Goal: Task Accomplishment & Management: Use online tool/utility

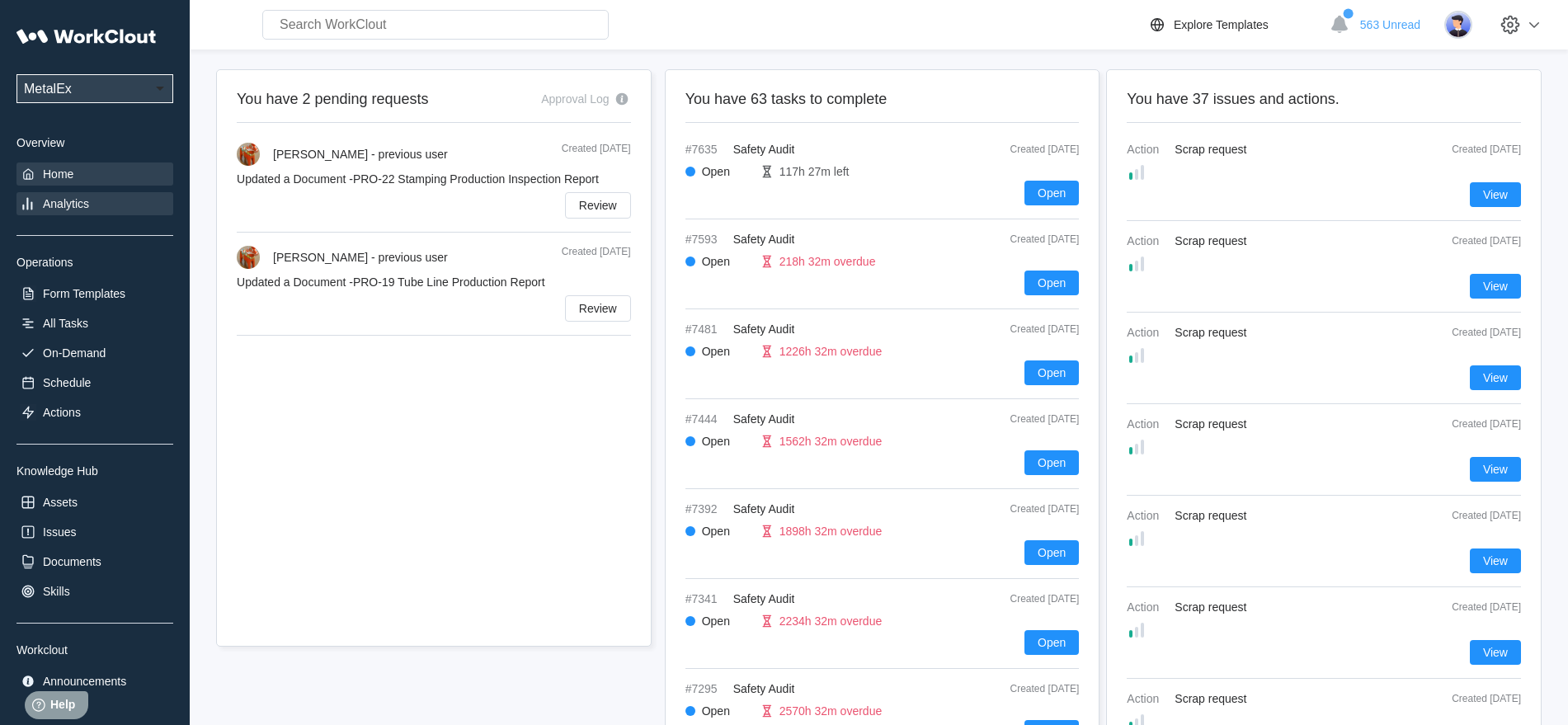
click at [75, 200] on div "Analytics" at bounding box center [65, 204] width 46 height 13
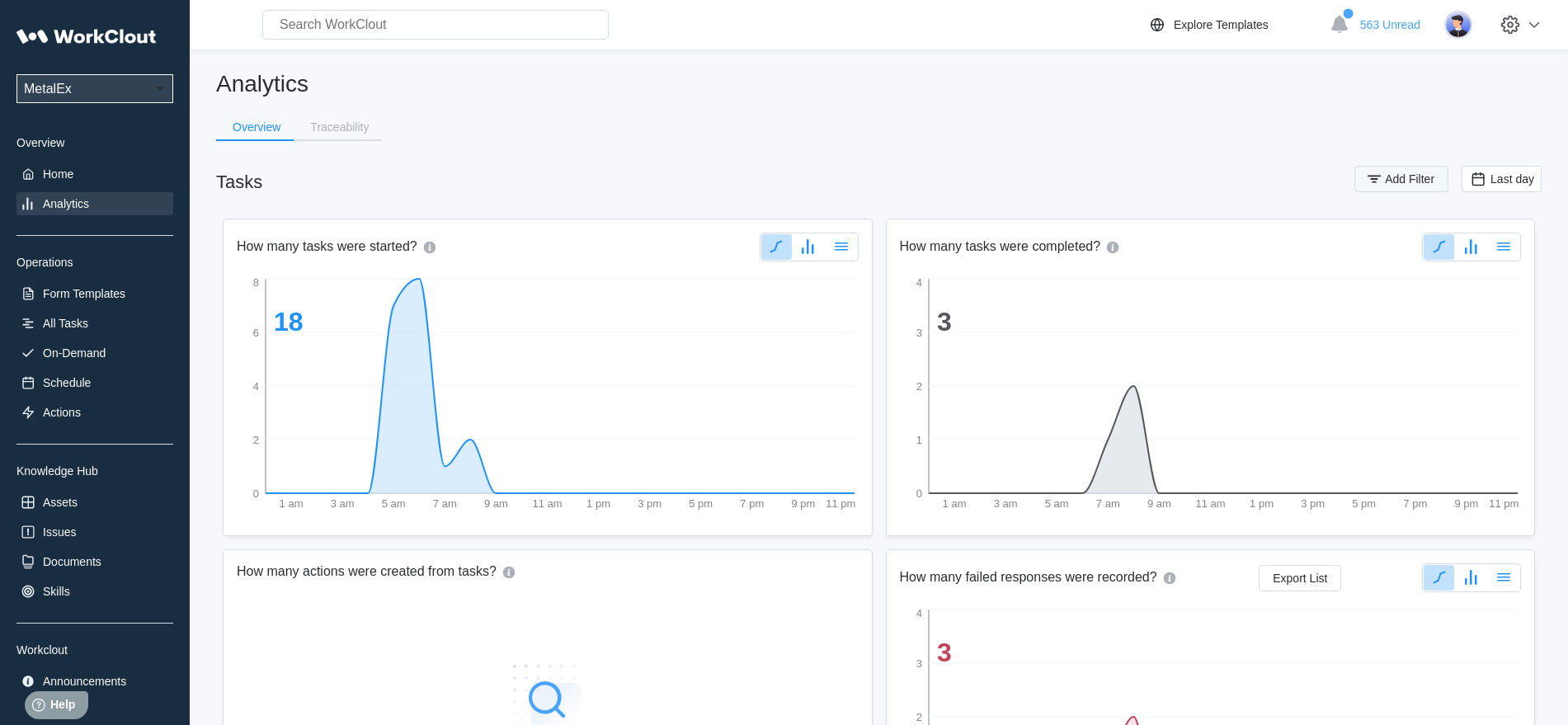
click at [1371, 182] on icon "button" at bounding box center [1374, 178] width 18 height 18
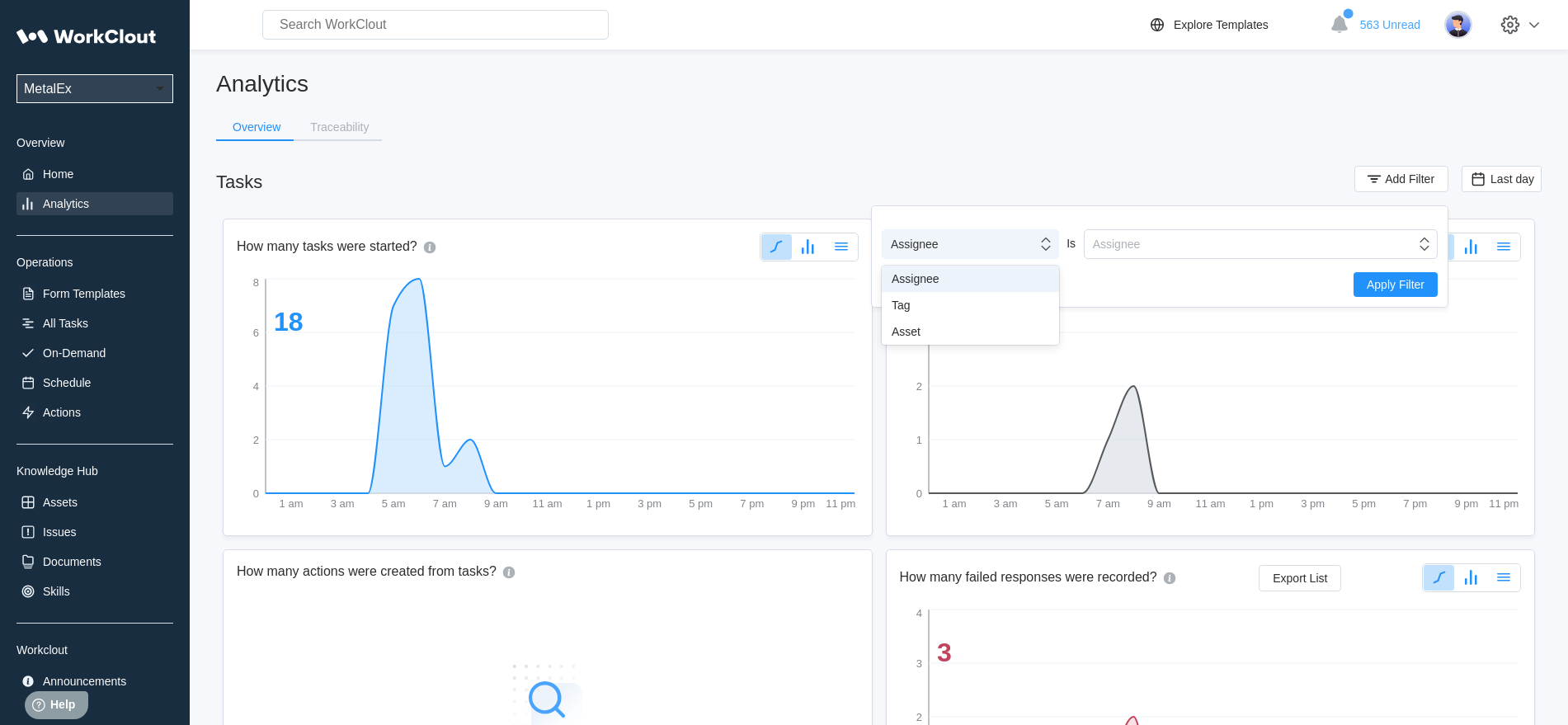
click at [1049, 246] on icon at bounding box center [1046, 245] width 9 height 13
click at [951, 304] on div "Tag" at bounding box center [971, 305] width 157 height 13
click at [1427, 245] on icon at bounding box center [1424, 244] width 18 height 18
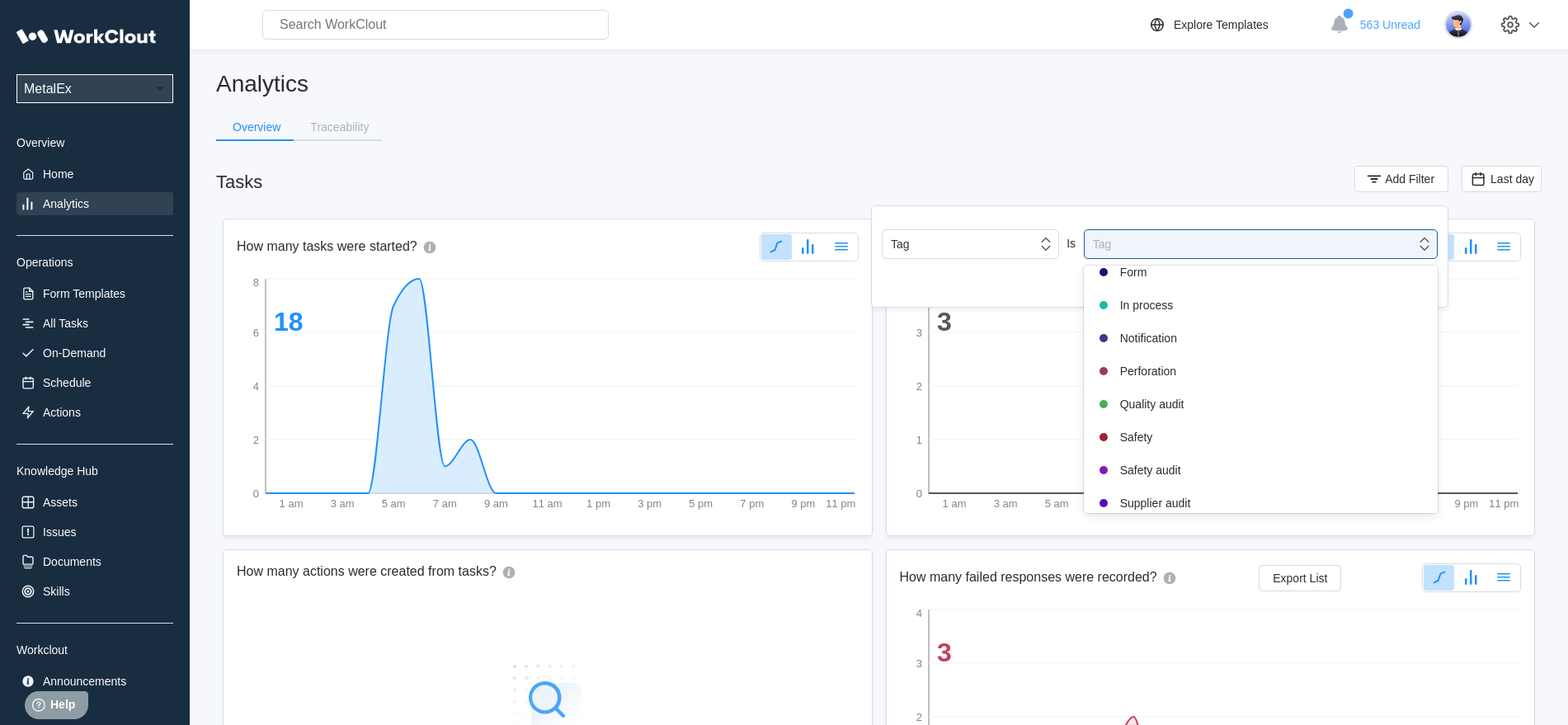
scroll to position [309, 0]
click at [1153, 437] on div "Safety audit" at bounding box center [1261, 434] width 334 height 20
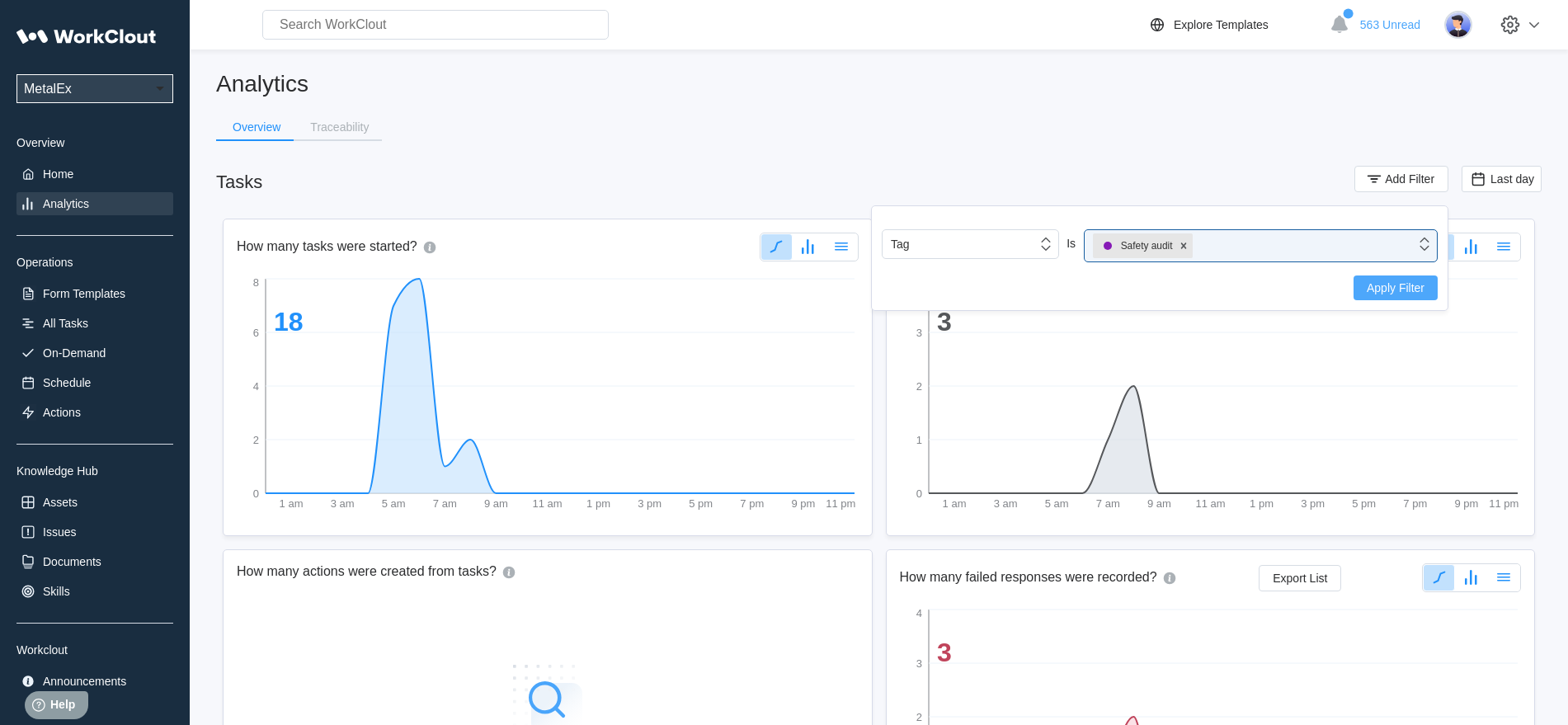
click at [1384, 282] on span "Apply Filter" at bounding box center [1395, 288] width 58 height 11
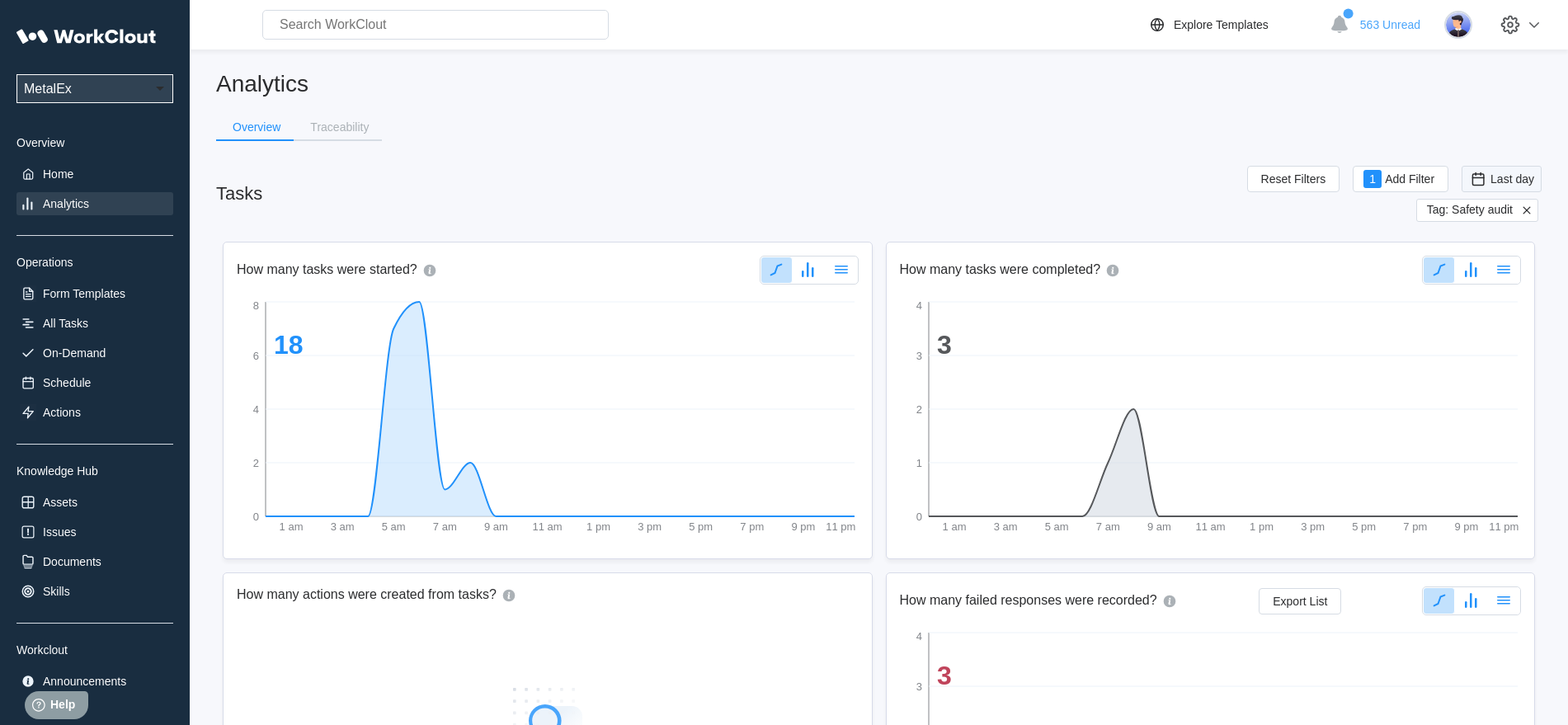
click at [1523, 179] on span "Last day" at bounding box center [1513, 179] width 44 height 13
click at [1473, 346] on div "Custom" at bounding box center [1477, 345] width 40 height 13
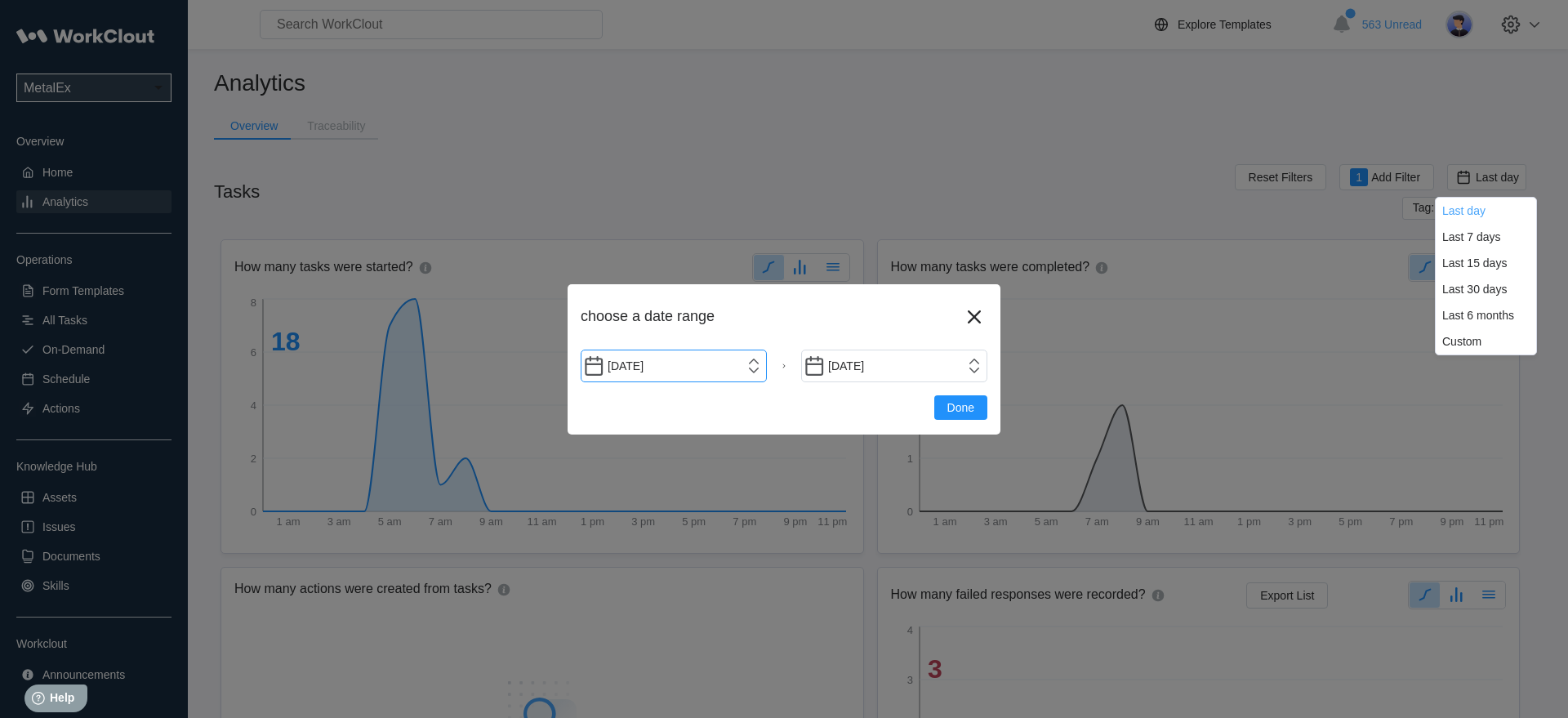
click at [757, 363] on input "[DATE]" at bounding box center [674, 365] width 186 height 33
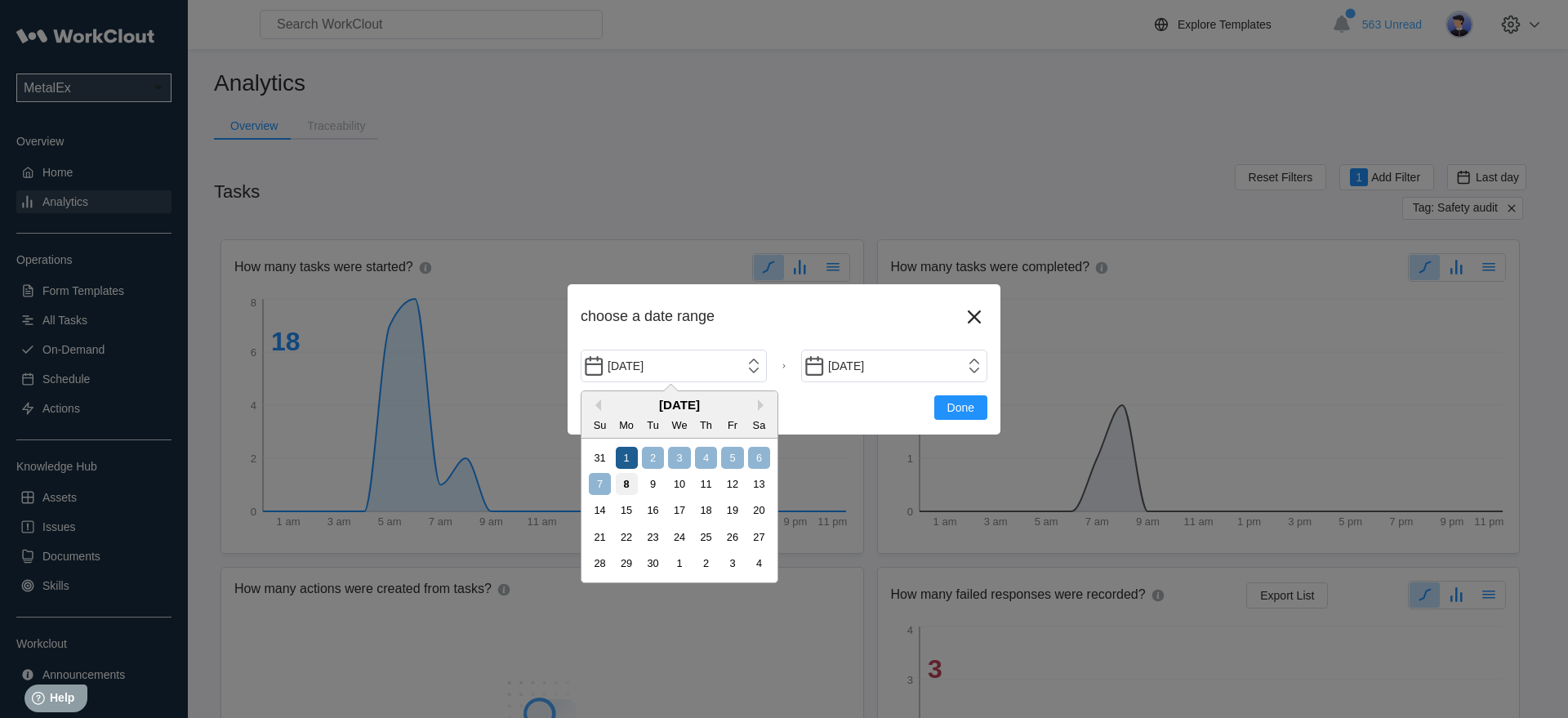
click at [629, 455] on div "1" at bounding box center [626, 457] width 22 height 22
type input "[DATE]"
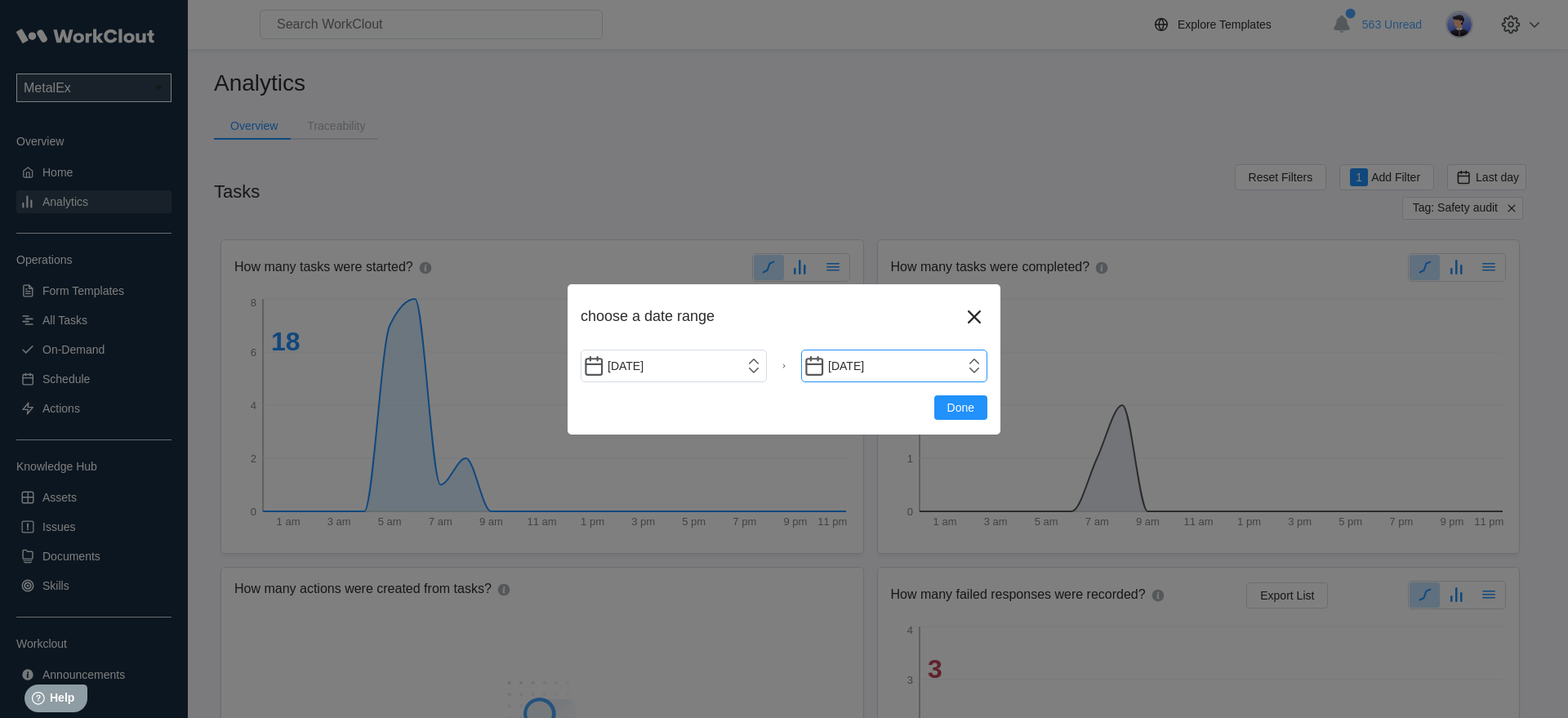
click at [973, 369] on input "[DATE]" at bounding box center [894, 365] width 186 height 33
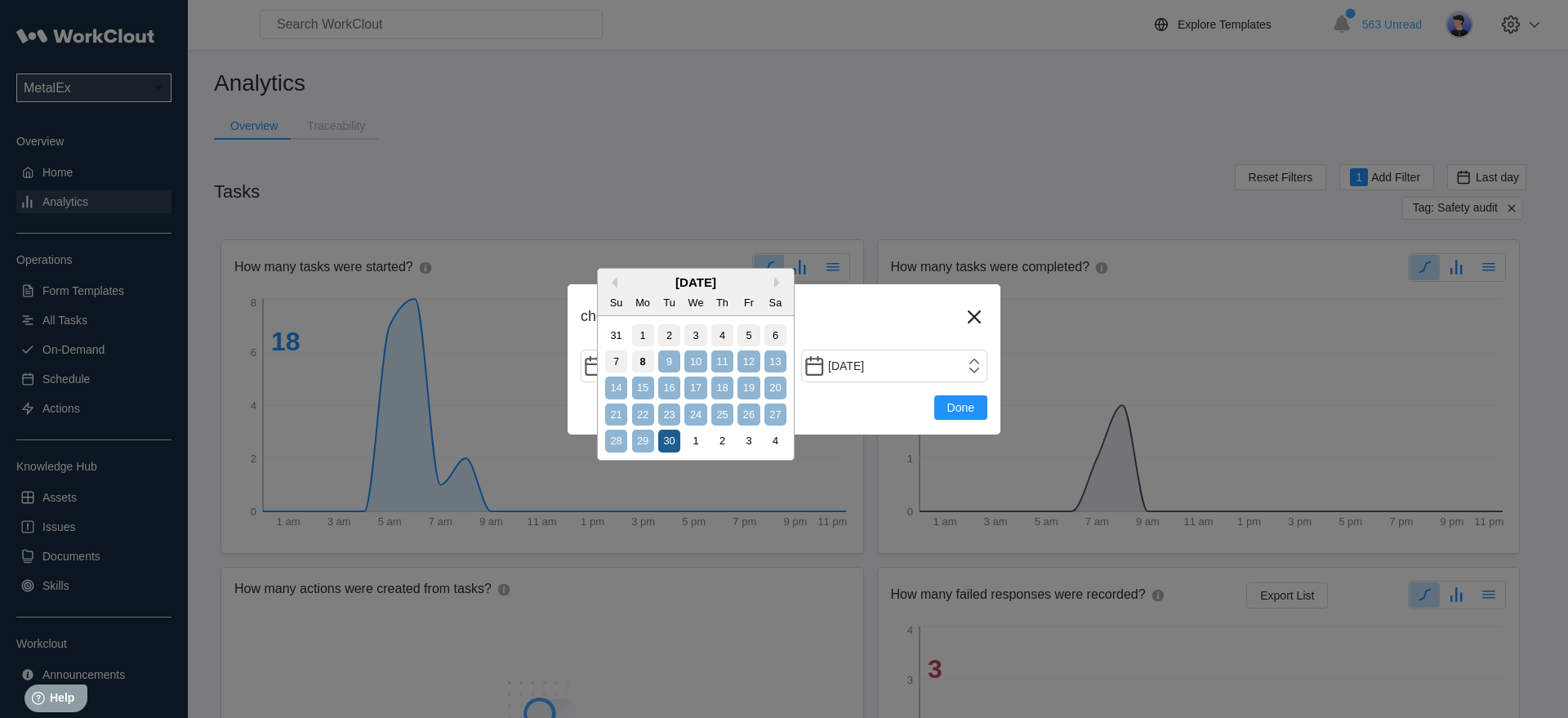
click at [676, 439] on div "30" at bounding box center [668, 440] width 22 height 22
type input "[DATE]"
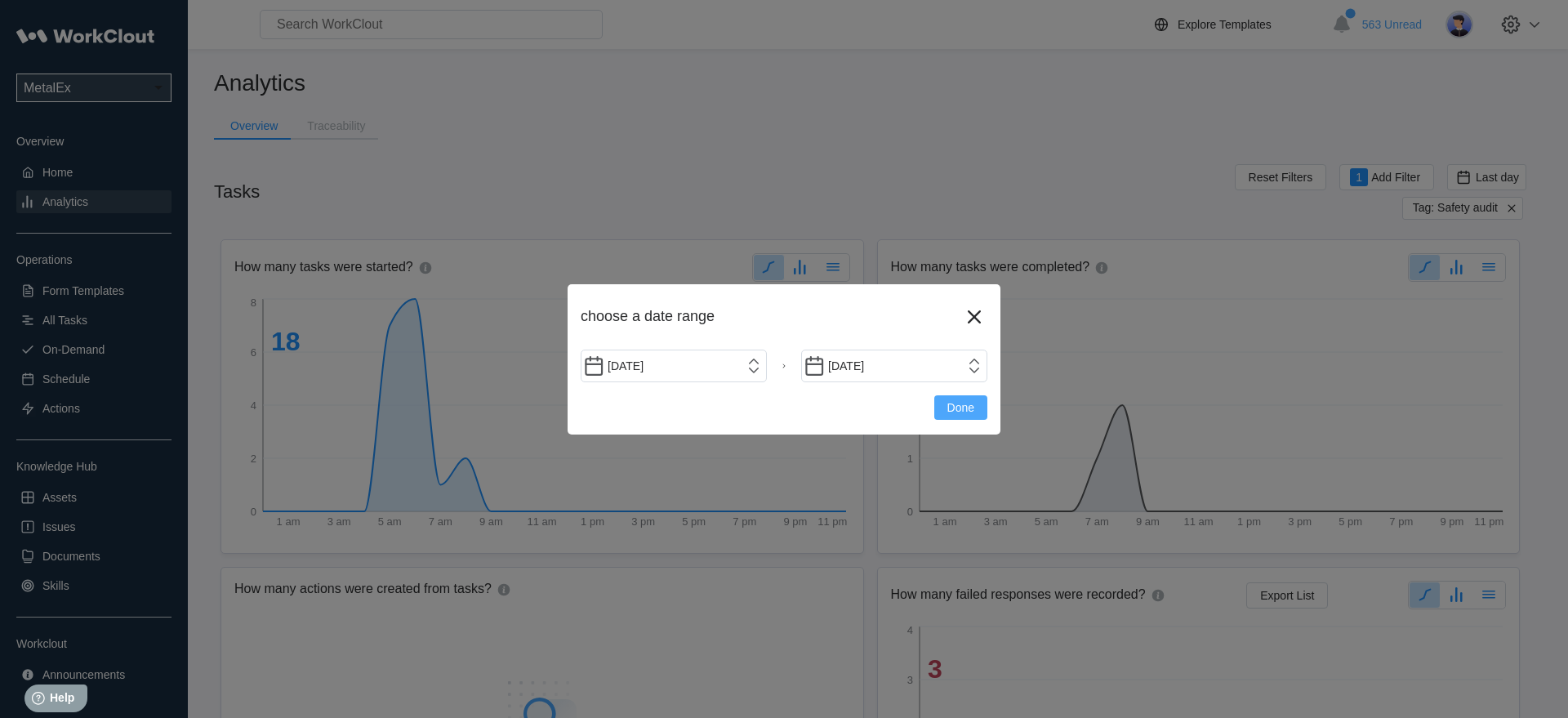
click at [967, 406] on span "Done" at bounding box center [961, 407] width 27 height 11
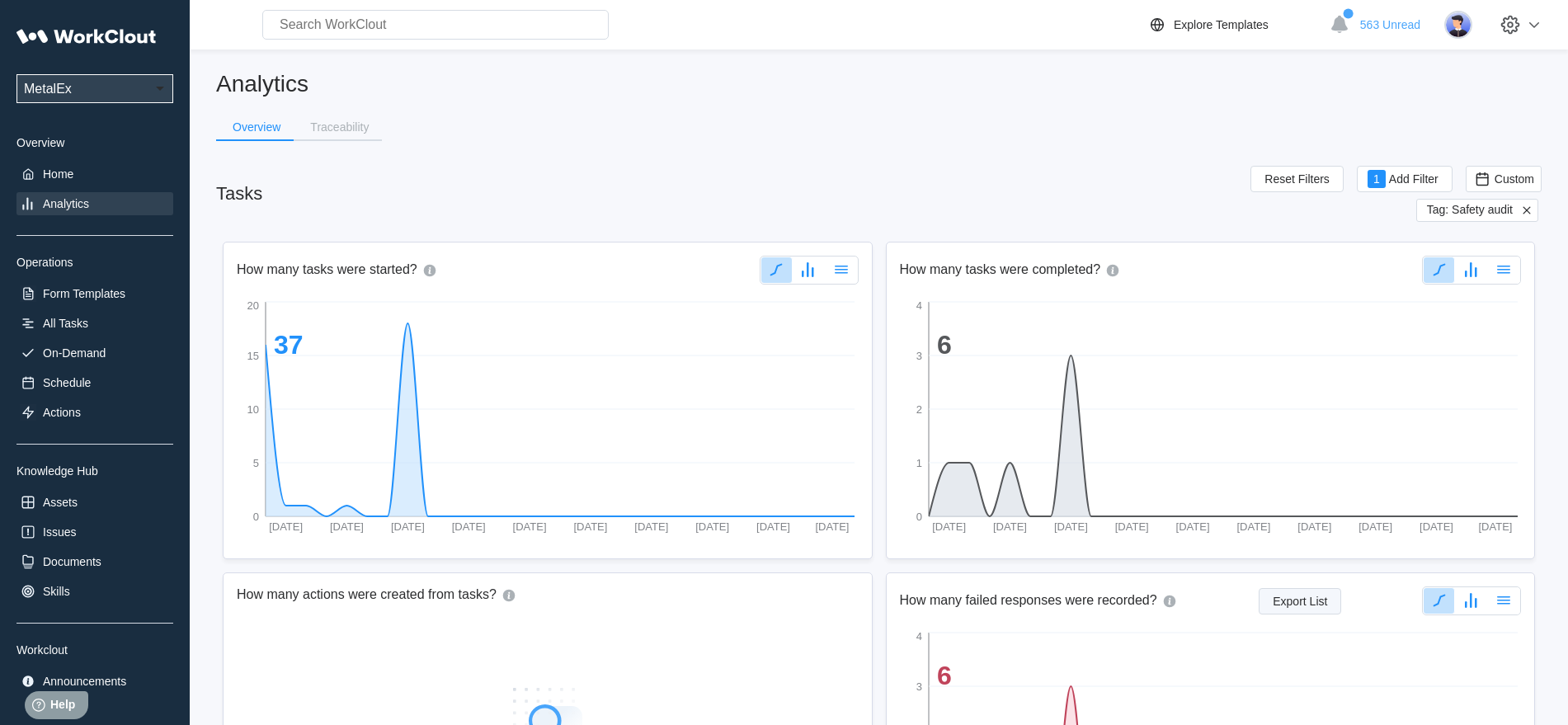
click at [1304, 602] on span "Export List" at bounding box center [1300, 601] width 54 height 11
